Goal: Navigation & Orientation: Go to known website

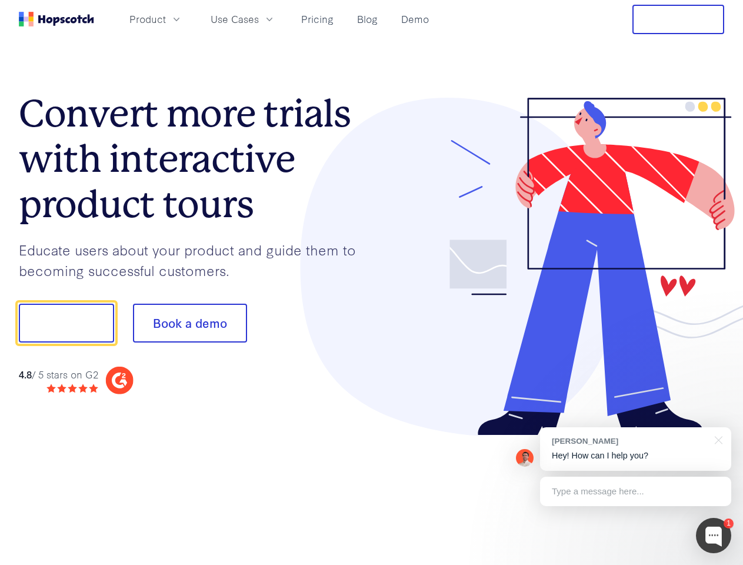
click at [372, 282] on div at bounding box center [548, 267] width 353 height 338
click at [166, 19] on span "Product" at bounding box center [147, 19] width 36 height 15
click at [259, 19] on span "Use Cases" at bounding box center [235, 19] width 48 height 15
click at [678, 19] on button "Free Trial" at bounding box center [678, 19] width 92 height 29
click at [66, 323] on button "Show me!" at bounding box center [66, 323] width 95 height 39
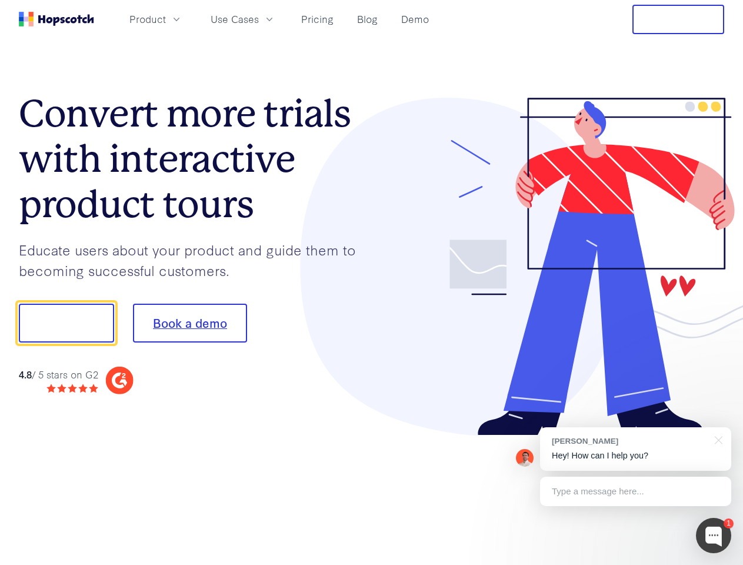
click at [189, 323] on button "Book a demo" at bounding box center [190, 323] width 114 height 39
click at [714, 535] on div at bounding box center [713, 535] width 35 height 35
click at [635, 449] on div "[PERSON_NAME] Hey! How can I help you?" at bounding box center [635, 449] width 191 height 44
click at [717, 564] on div "1 [PERSON_NAME] Hey! How can I help you? Type a message here... Free live chat …" at bounding box center [371, 565] width 743 height 0
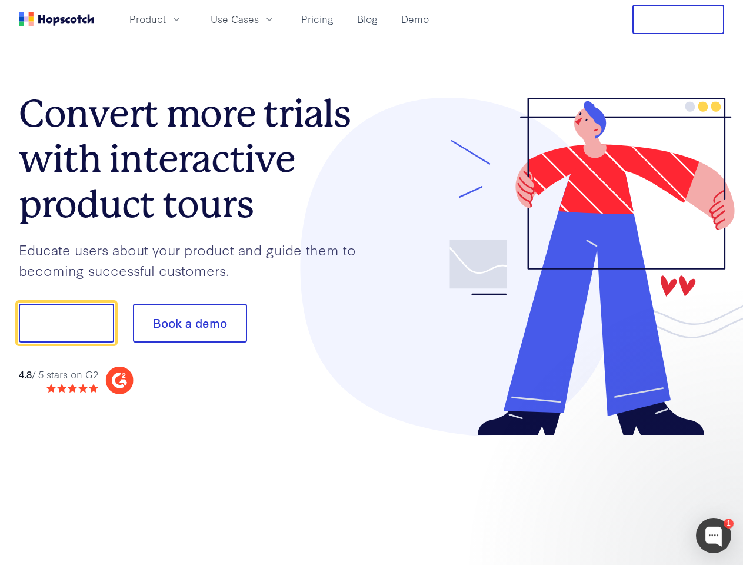
click at [635, 491] on div at bounding box center [621, 400] width 221 height 235
